Goal: Entertainment & Leisure: Consume media (video, audio)

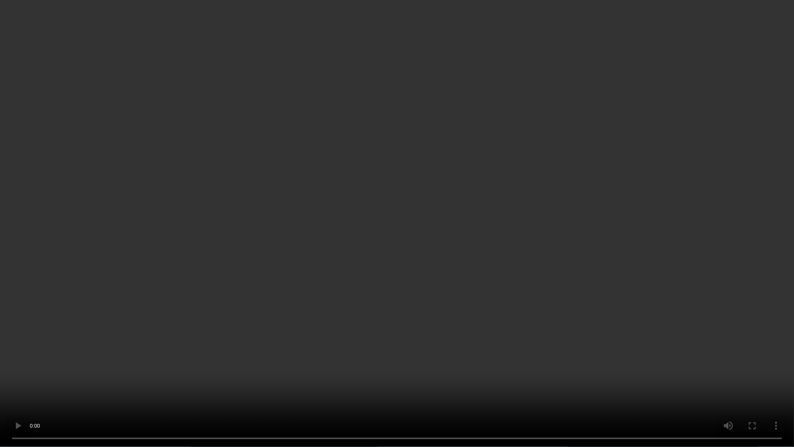
click at [376, 255] on video at bounding box center [397, 223] width 794 height 447
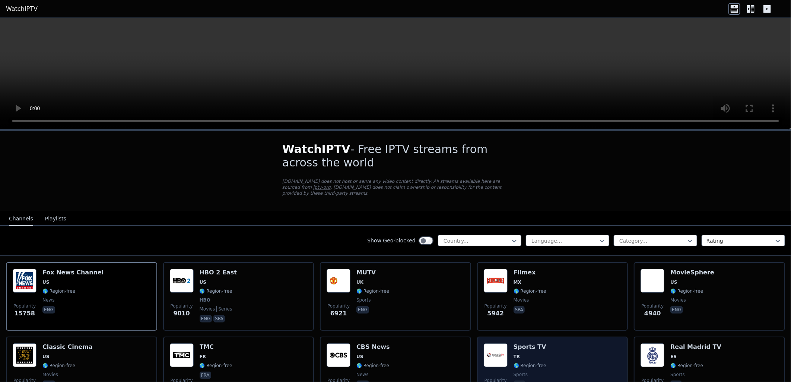
click at [570, 352] on div "Popularity 3607 Sports TV TR 🌎 Region-free sports tur" at bounding box center [553, 370] width 138 height 54
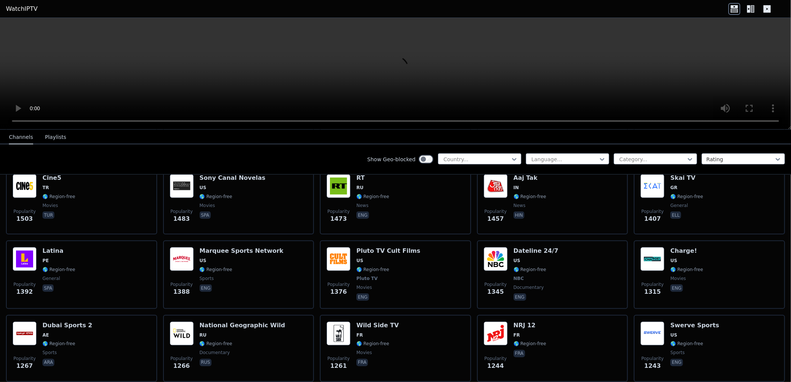
scroll to position [703, 0]
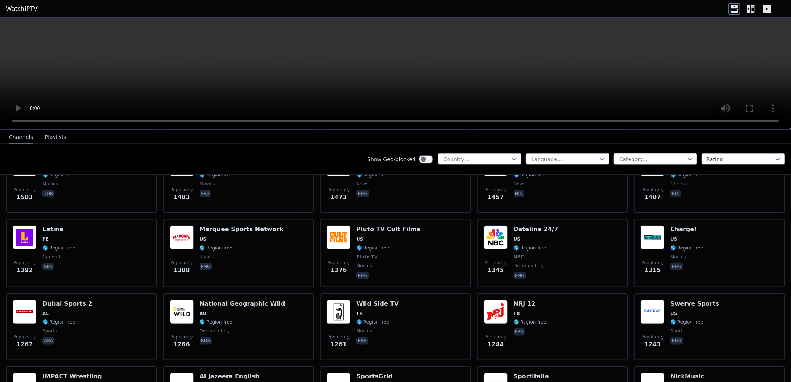
click at [660, 156] on div at bounding box center [652, 159] width 68 height 7
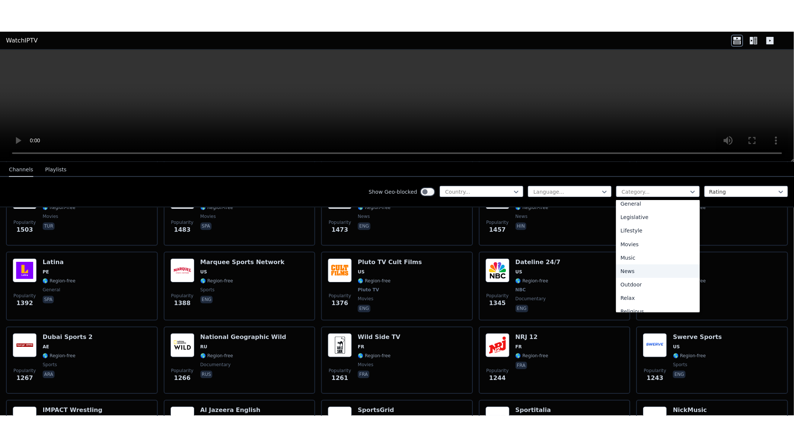
scroll to position [252, 0]
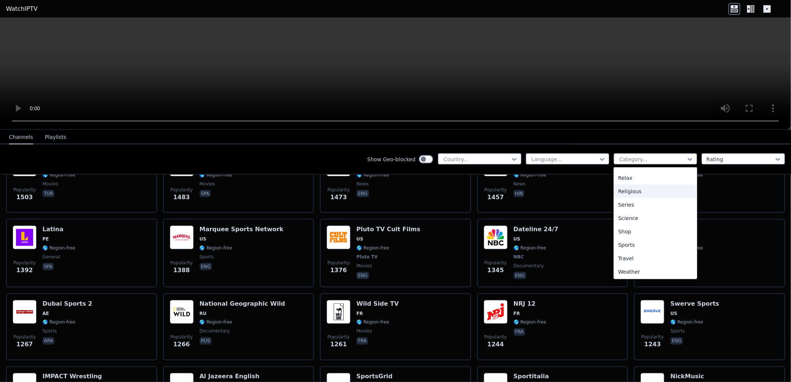
click at [697, 145] on div "Show Geo-blocked Country... Language... 27 results available. Use Up and Down t…" at bounding box center [395, 159] width 791 height 30
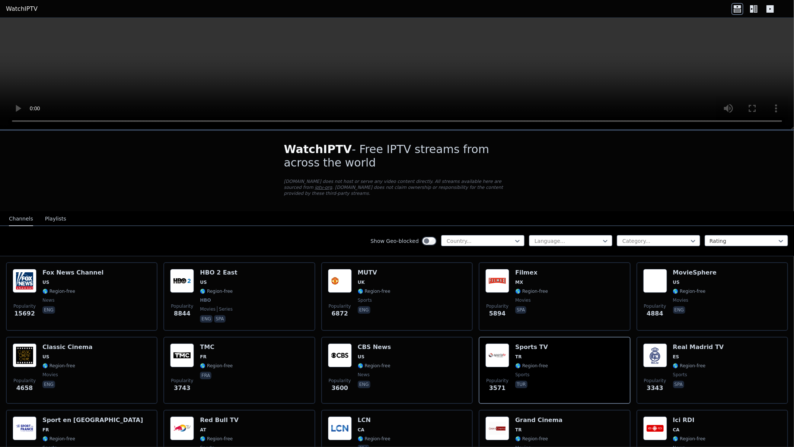
scroll to position [165, 0]
